Goal: Use online tool/utility: Utilize a website feature to perform a specific function

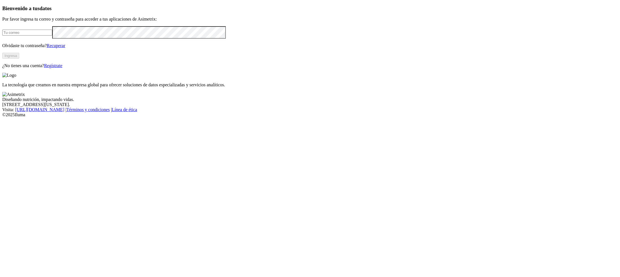
type input "[PERSON_NAME][EMAIL_ADDRESS][PERSON_NAME][DOMAIN_NAME]"
click at [19, 59] on button "Ingresa" at bounding box center [10, 56] width 17 height 6
